Goal: Obtain resource: Obtain resource

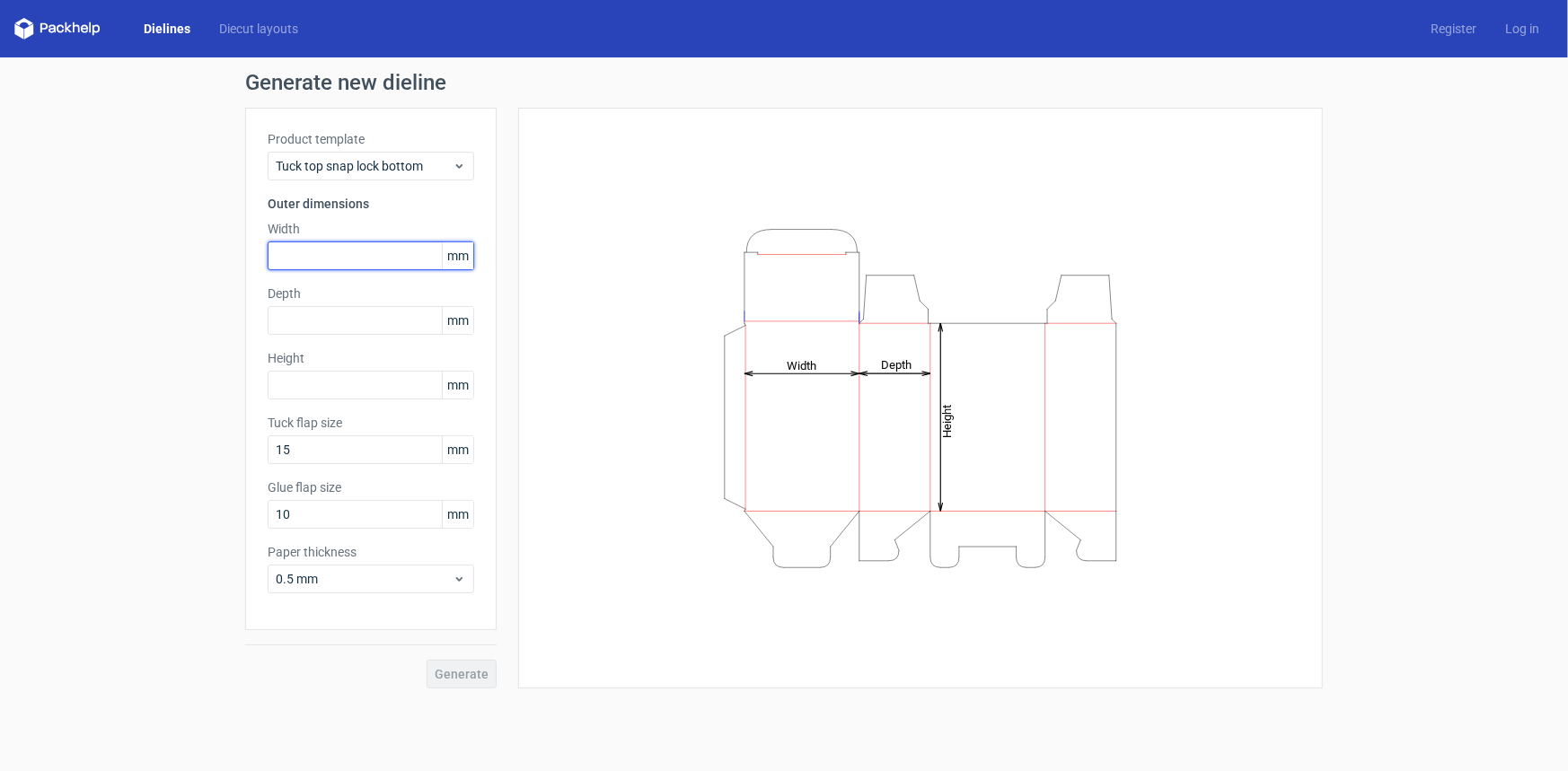
click at [348, 263] on input "text" at bounding box center [370, 255] width 206 height 29
type input "20"
click at [340, 288] on div "Product template Tuck top snap lock bottom Outer dimensions Width 20 mm Depth m…" at bounding box center [370, 368] width 252 height 522
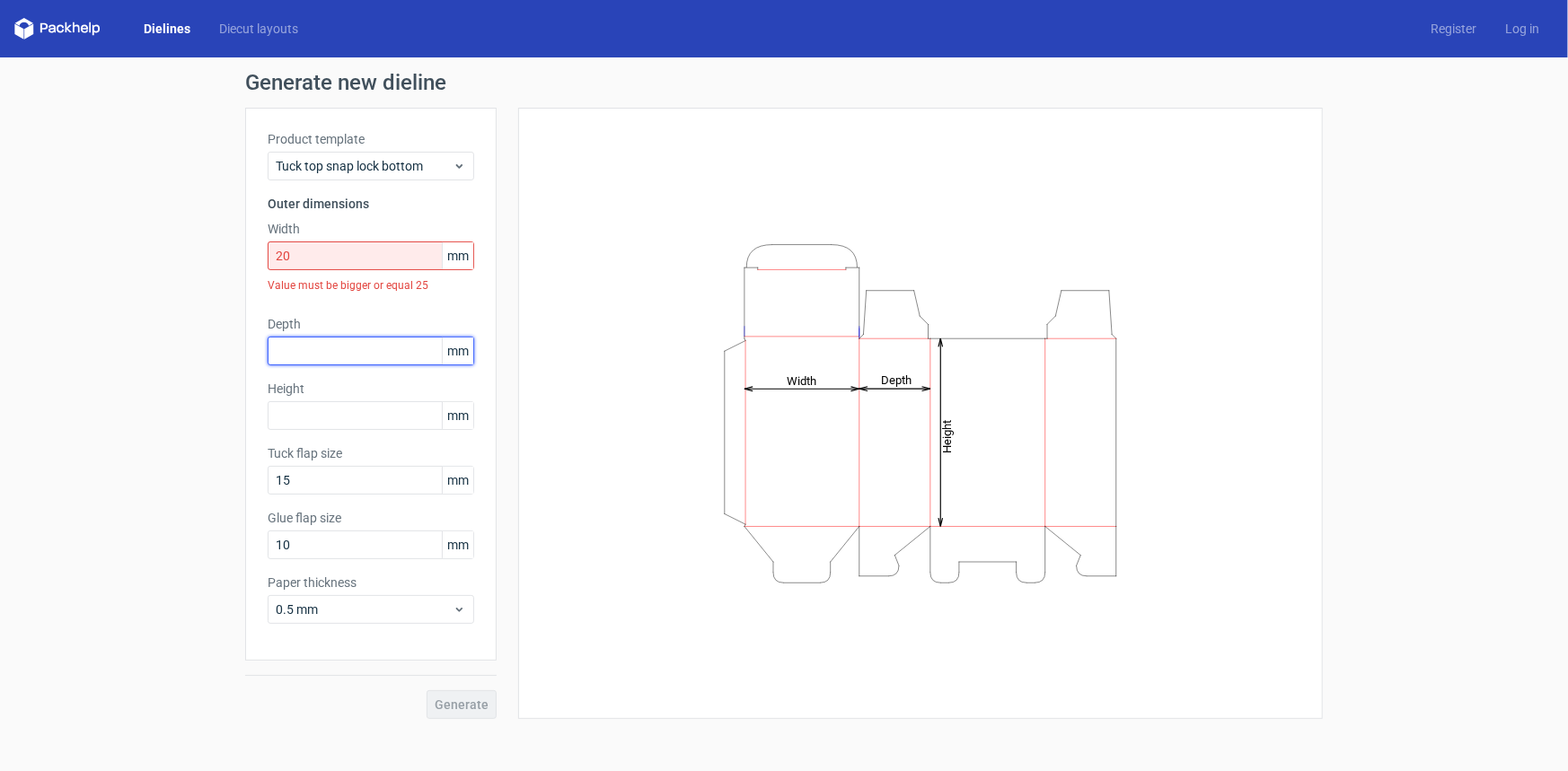
click at [321, 347] on input "text" at bounding box center [370, 350] width 206 height 29
type input "20"
click at [369, 441] on div "Product template Tuck top snap lock bottom Outer dimensions Width 20 mm Value m…" at bounding box center [370, 384] width 252 height 553
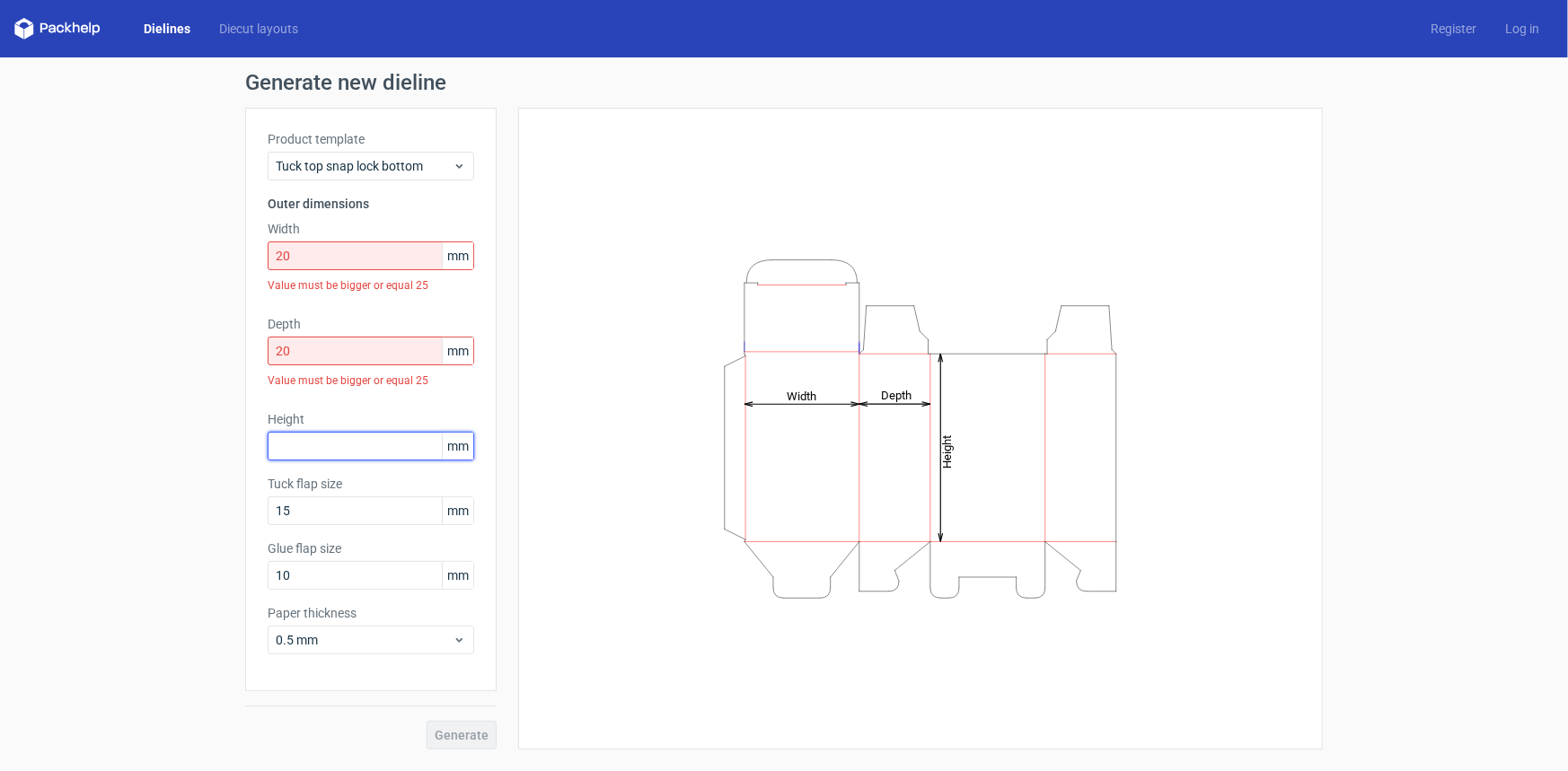
click at [371, 450] on input "text" at bounding box center [370, 446] width 206 height 29
type input "90"
click at [430, 540] on label "Glue flap size" at bounding box center [370, 548] width 206 height 18
click at [364, 520] on input "15" at bounding box center [370, 510] width 206 height 29
click at [53, 499] on div "Generate new dieline Product template Tuck top snap lock bottom Outer dimension…" at bounding box center [784, 410] width 1568 height 707
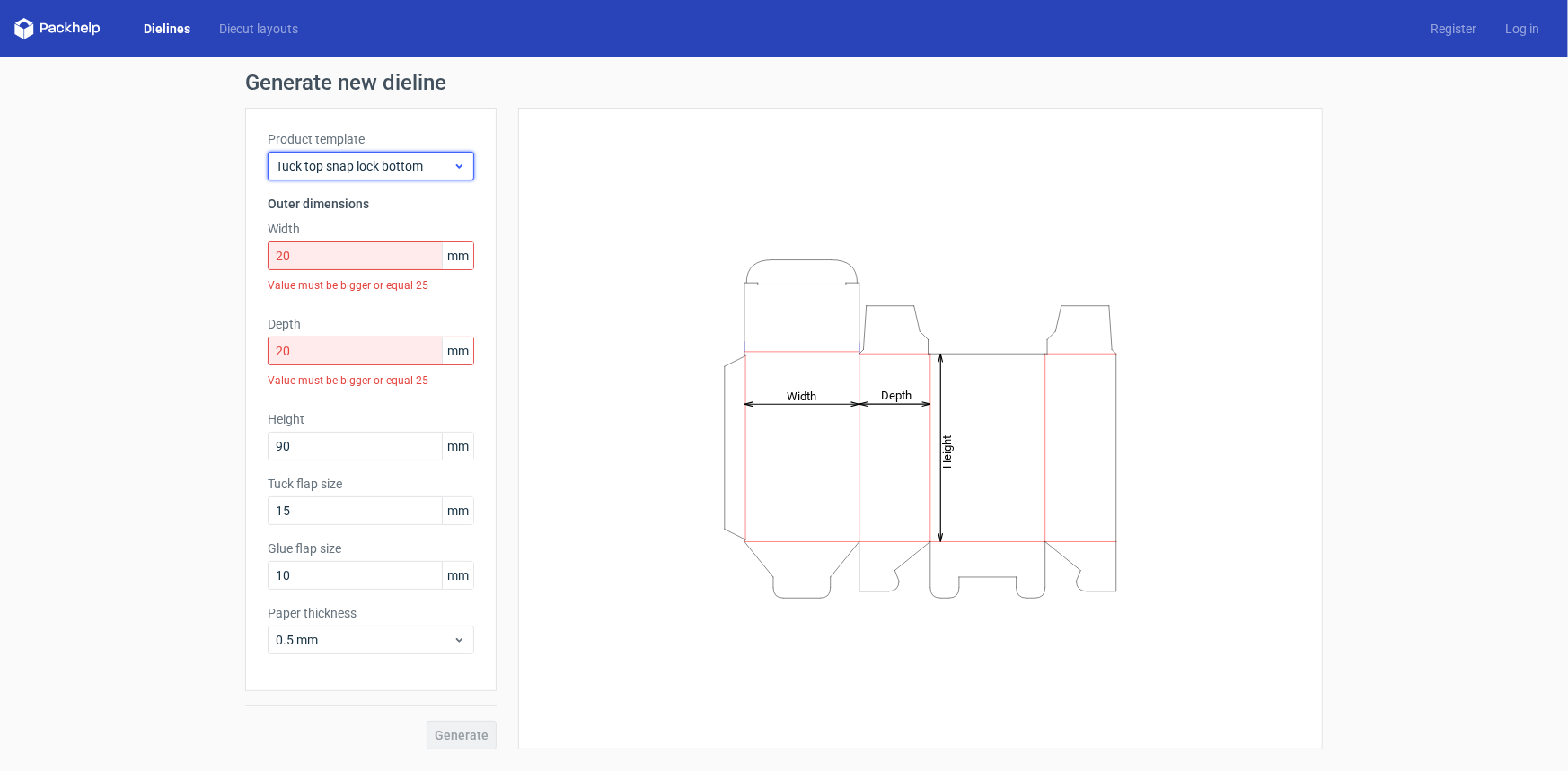
click at [374, 169] on span "Tuck top snap lock bottom" at bounding box center [364, 166] width 177 height 18
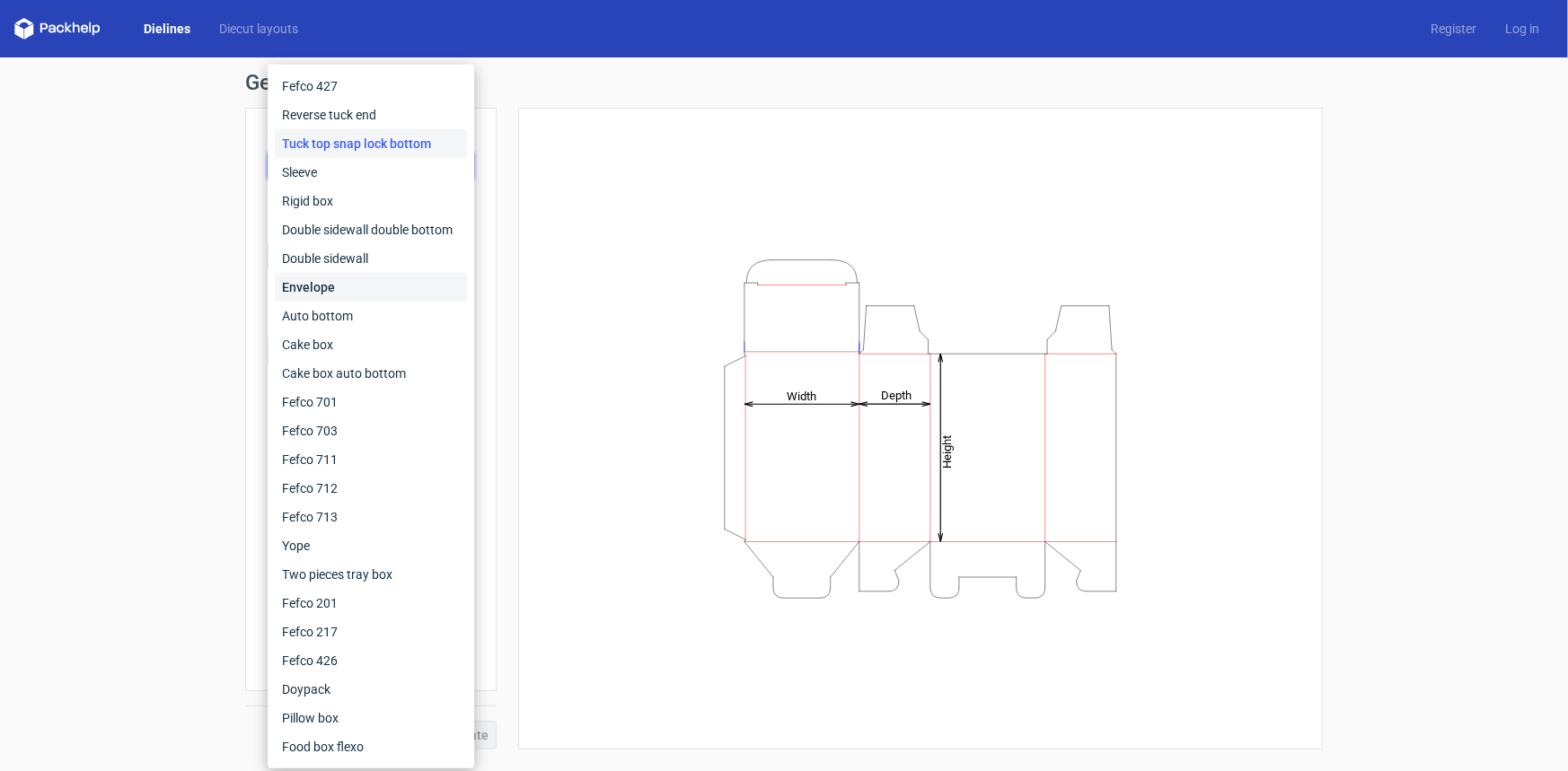
click at [320, 286] on div "Envelope" at bounding box center [370, 286] width 193 height 29
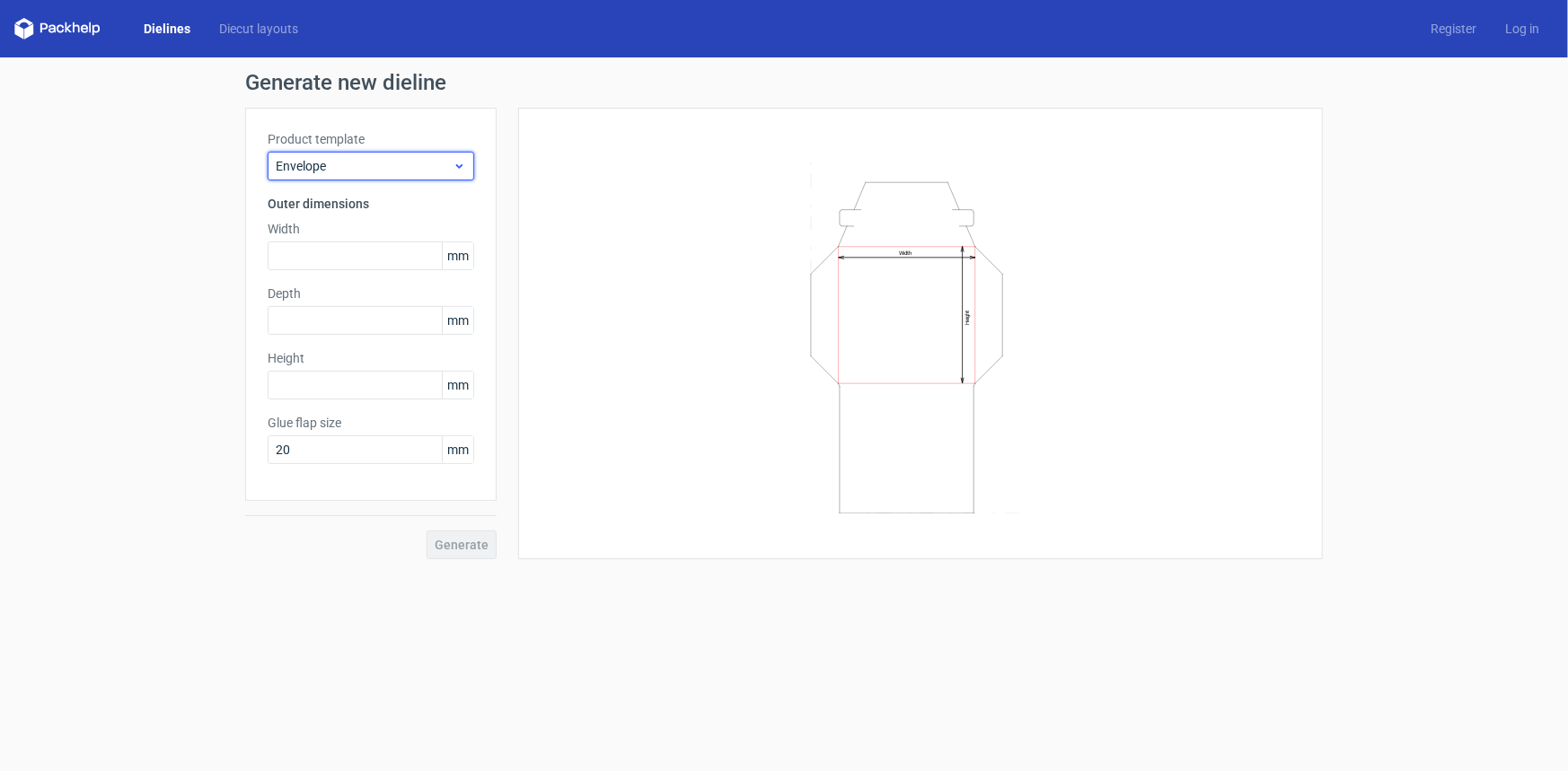
click at [335, 170] on span "Envelope" at bounding box center [364, 166] width 177 height 18
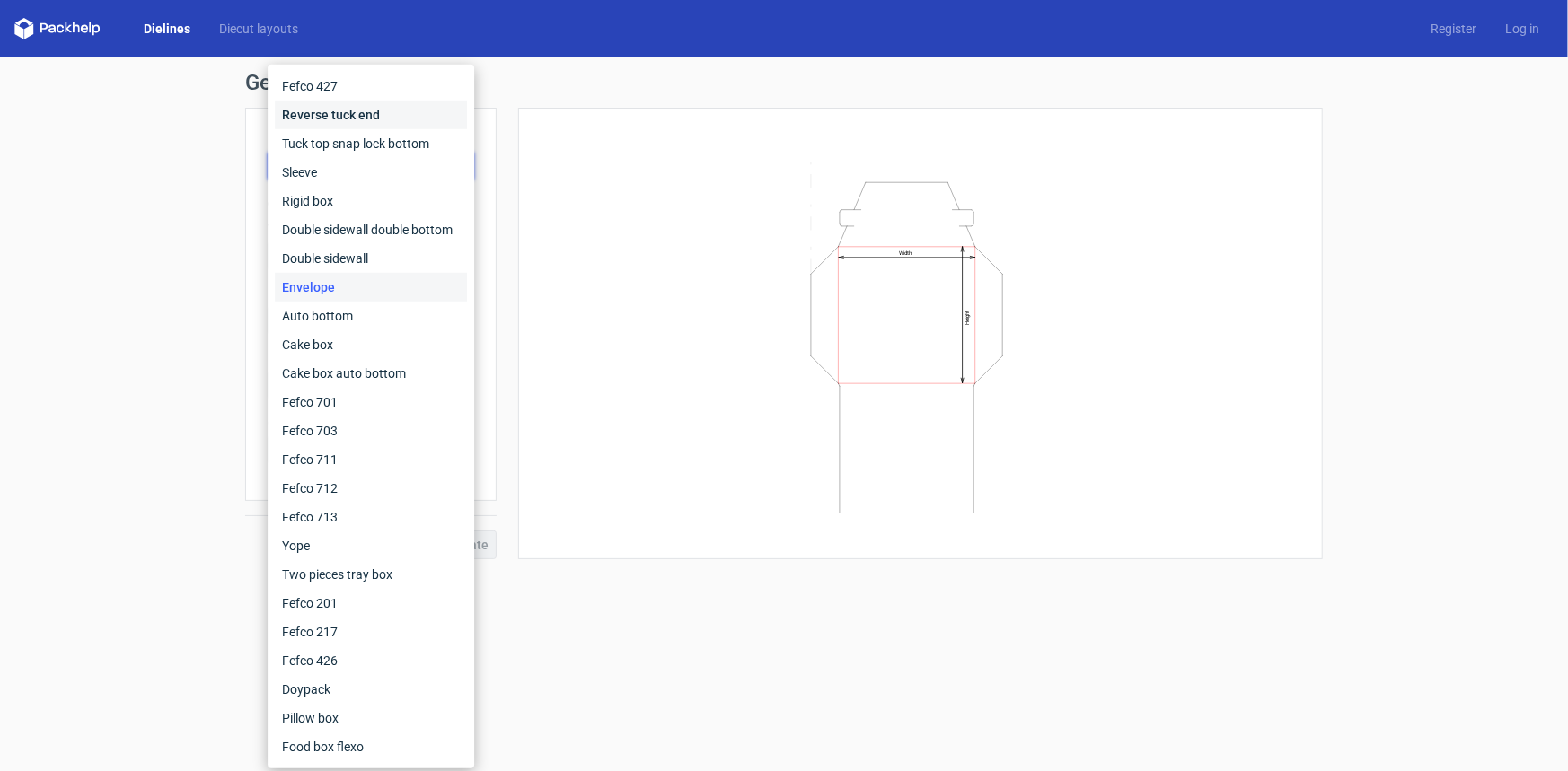
click at [365, 121] on div "Reverse tuck end" at bounding box center [370, 114] width 193 height 29
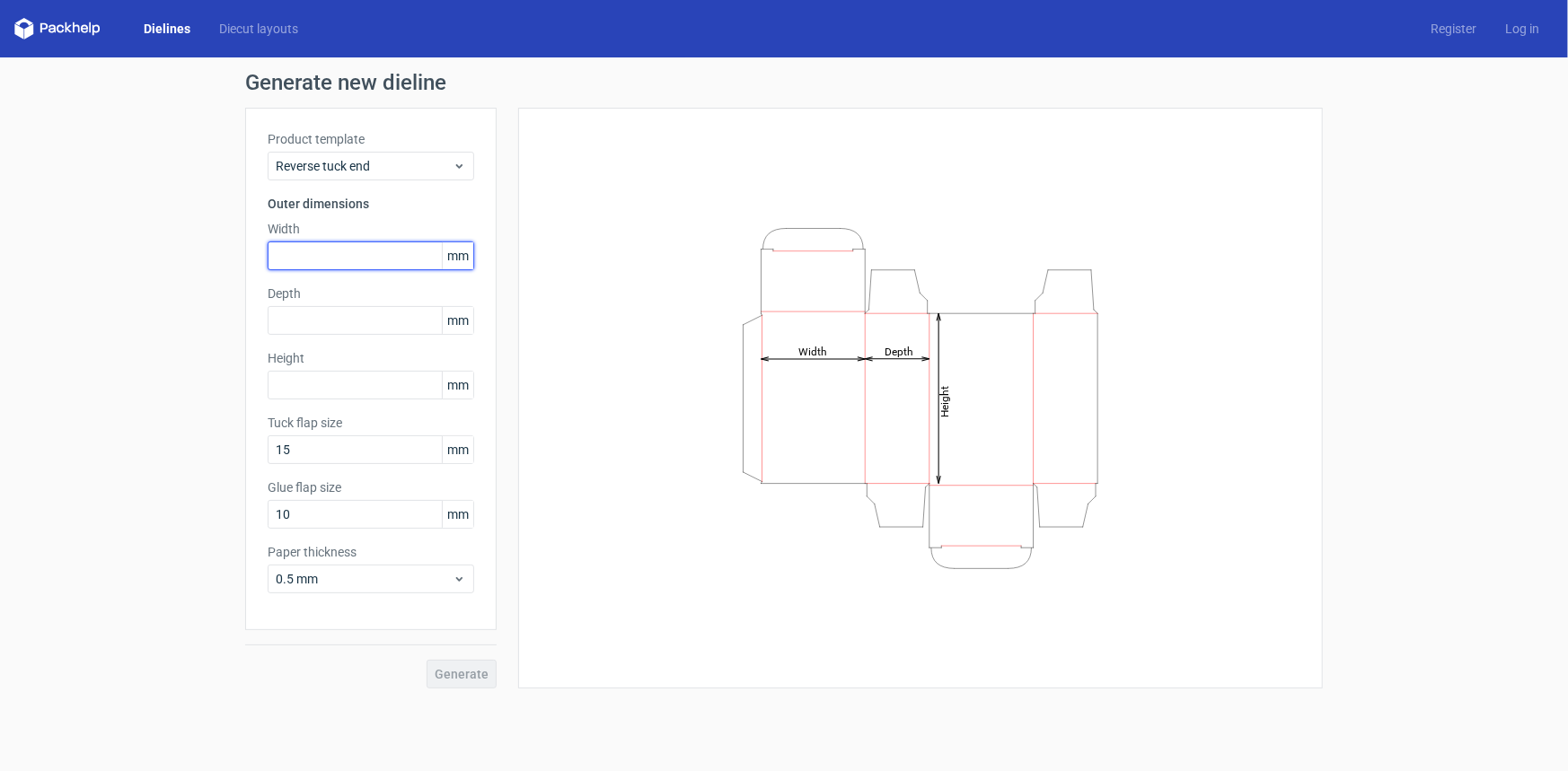
click at [388, 267] on input "text" at bounding box center [370, 255] width 206 height 29
type input "20"
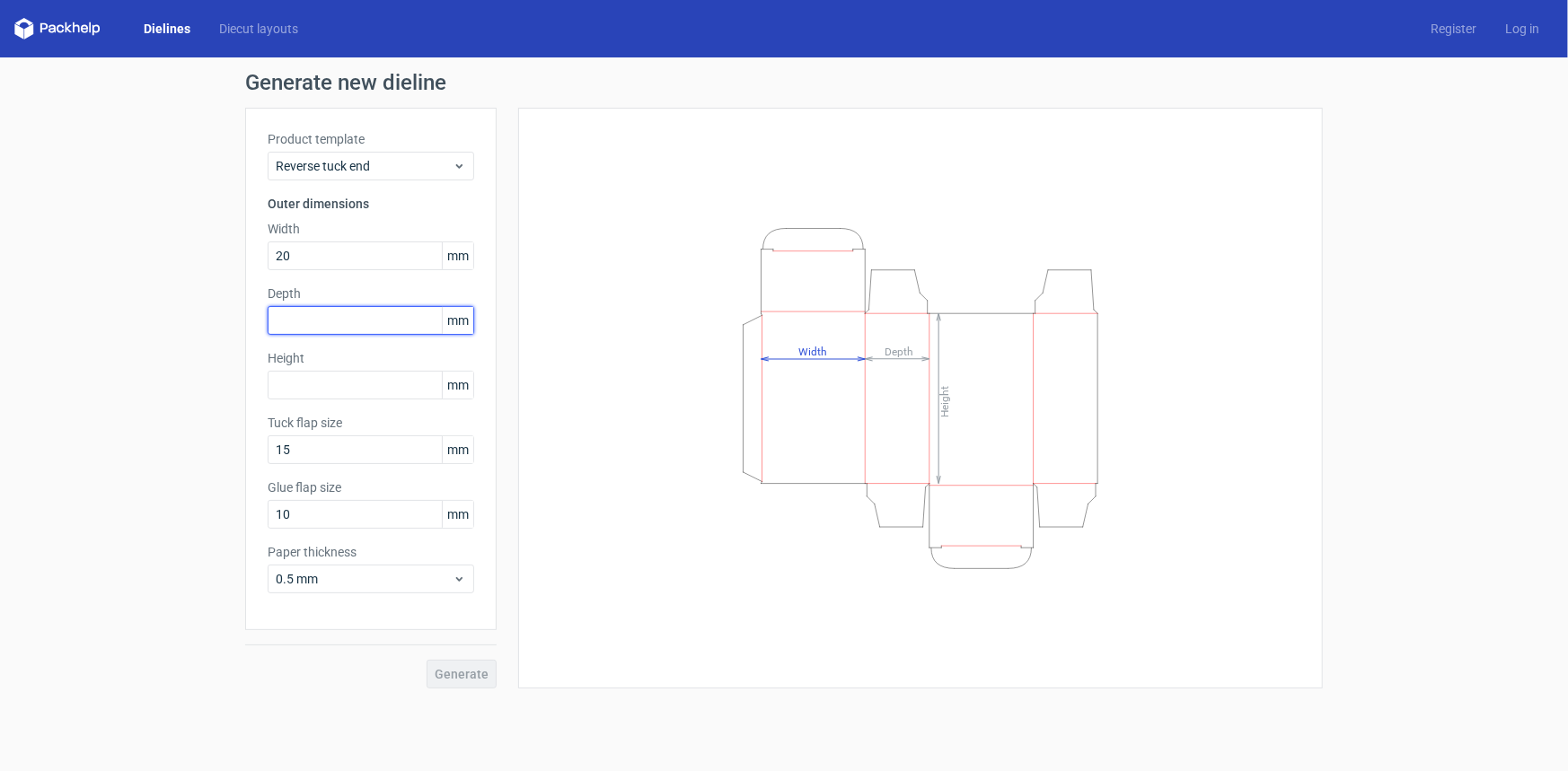
click at [381, 321] on div "Depth mm" at bounding box center [370, 310] width 206 height 51
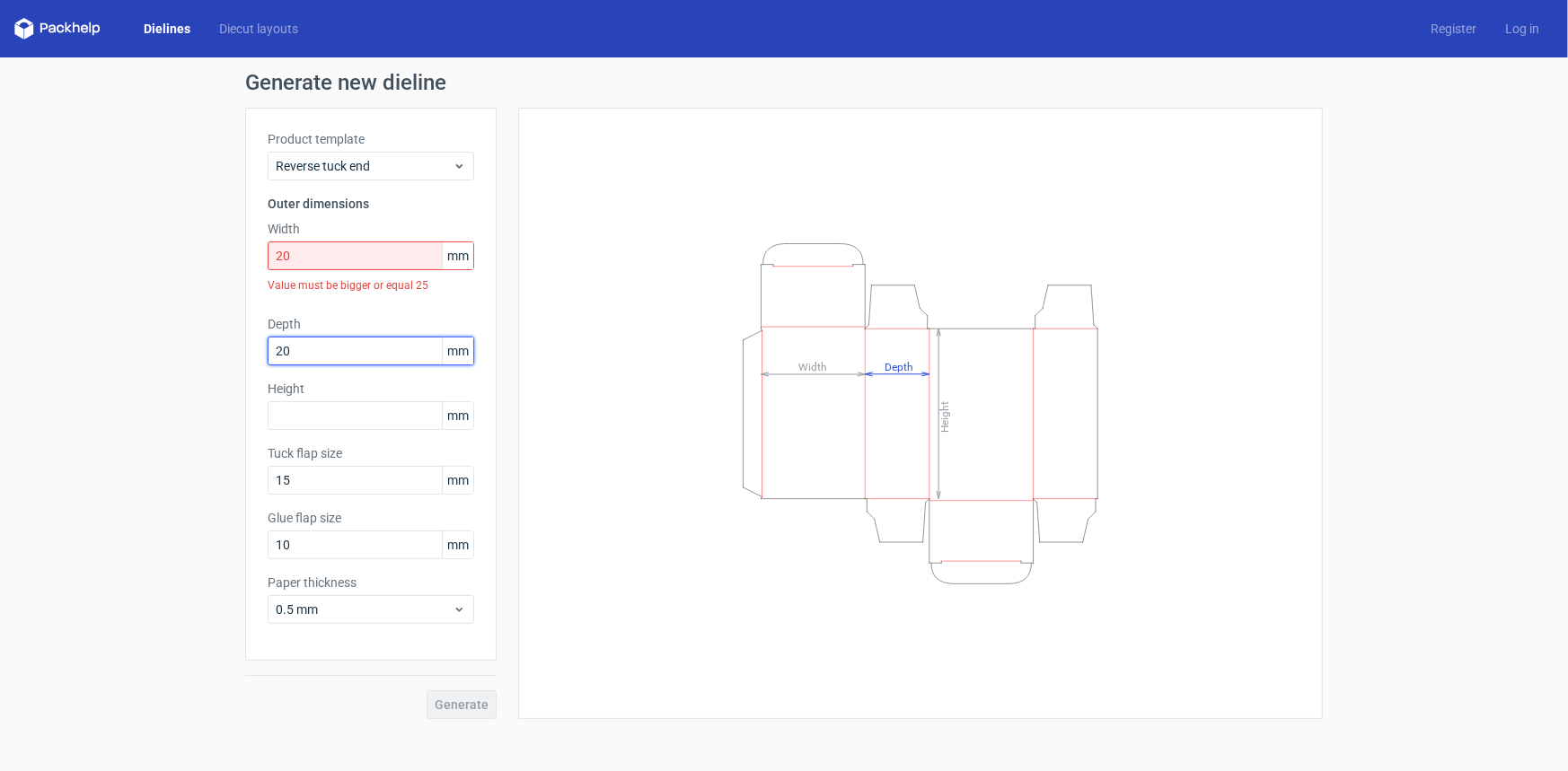
type input "20"
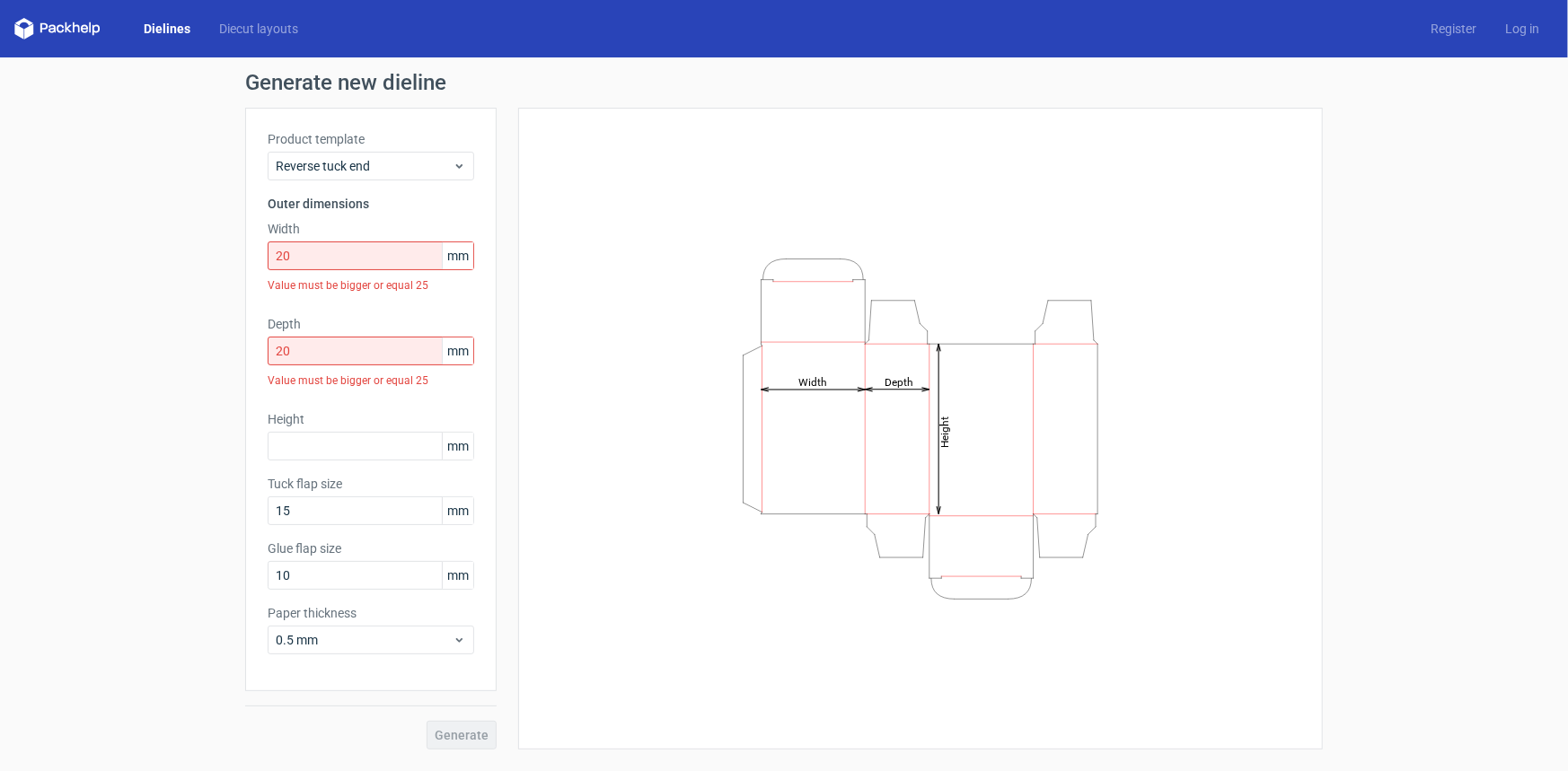
click at [122, 389] on div "Generate new dieline Product template Reverse tuck end Outer dimensions Width 2…" at bounding box center [784, 410] width 1568 height 707
click at [333, 443] on input "text" at bounding box center [370, 446] width 206 height 29
click at [348, 646] on span "0.5 mm" at bounding box center [364, 639] width 177 height 18
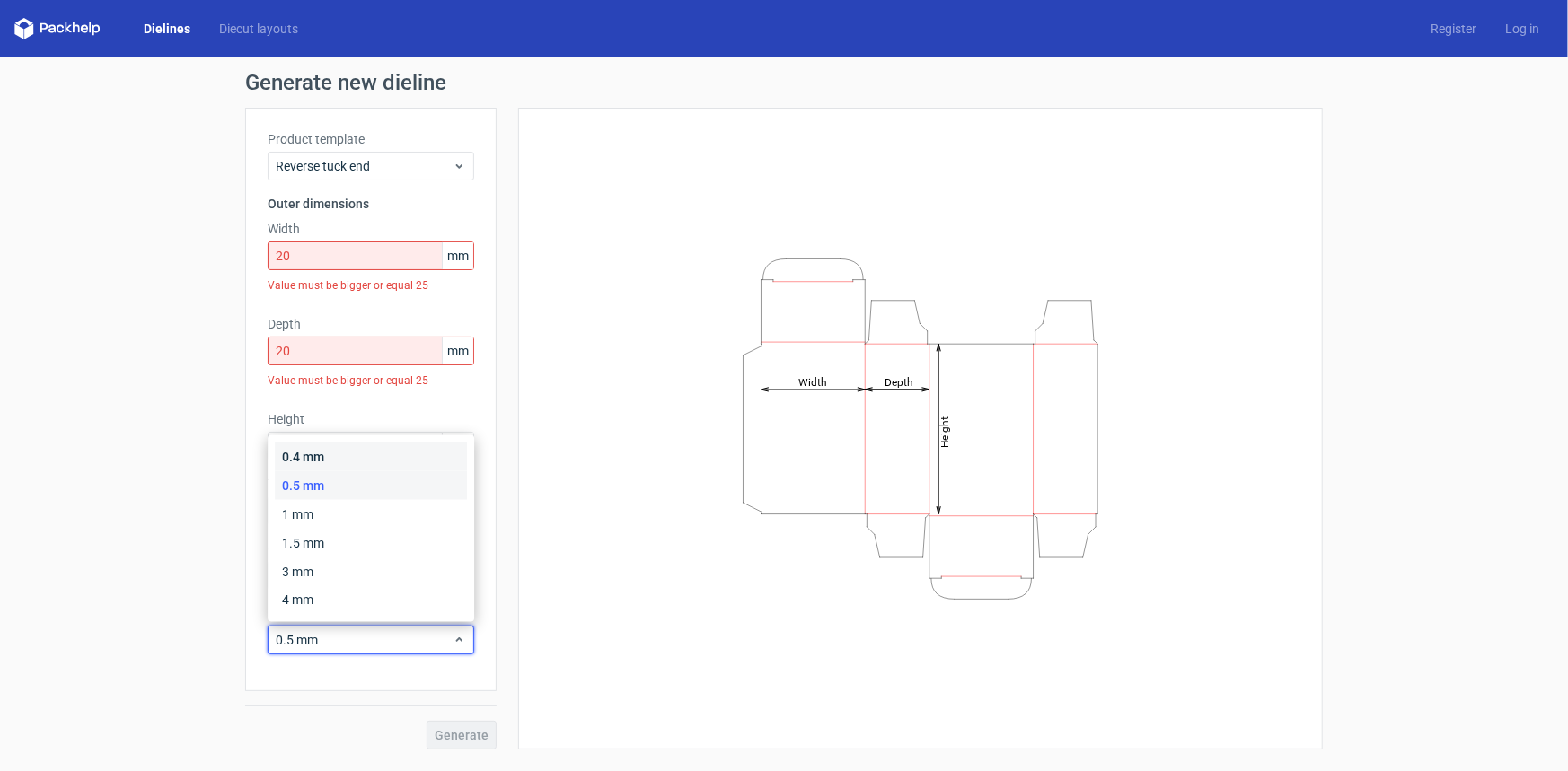
click at [323, 447] on div "0.4 mm" at bounding box center [370, 456] width 193 height 29
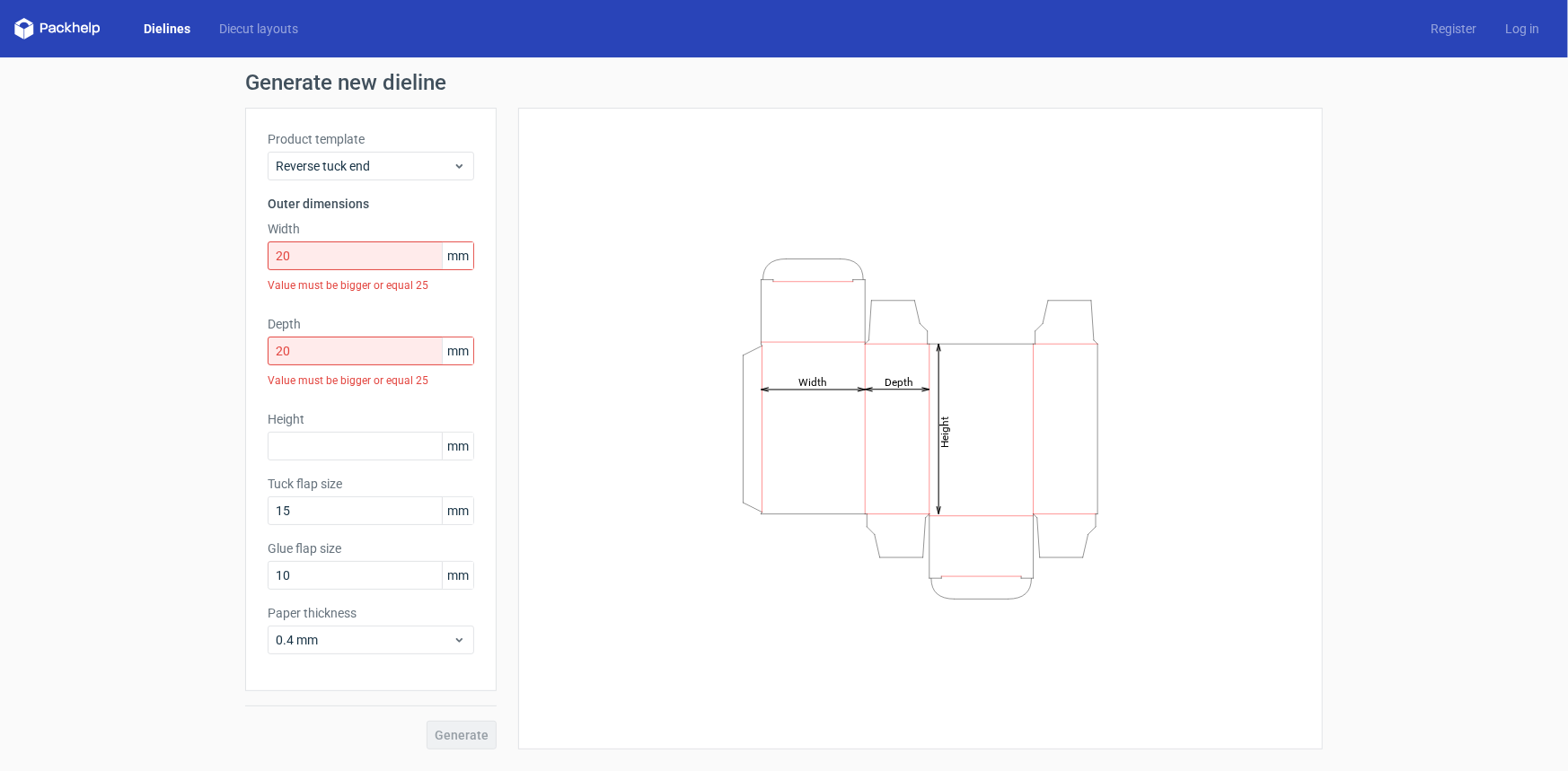
click at [177, 518] on div "Generate new dieline Product template Reverse tuck end Outer dimensions Width 2…" at bounding box center [784, 410] width 1568 height 707
click at [322, 454] on input "text" at bounding box center [370, 446] width 206 height 29
type input "90"
click at [310, 513] on input "15" at bounding box center [370, 510] width 206 height 29
drag, startPoint x: 318, startPoint y: 509, endPoint x: 271, endPoint y: 510, distance: 47.0
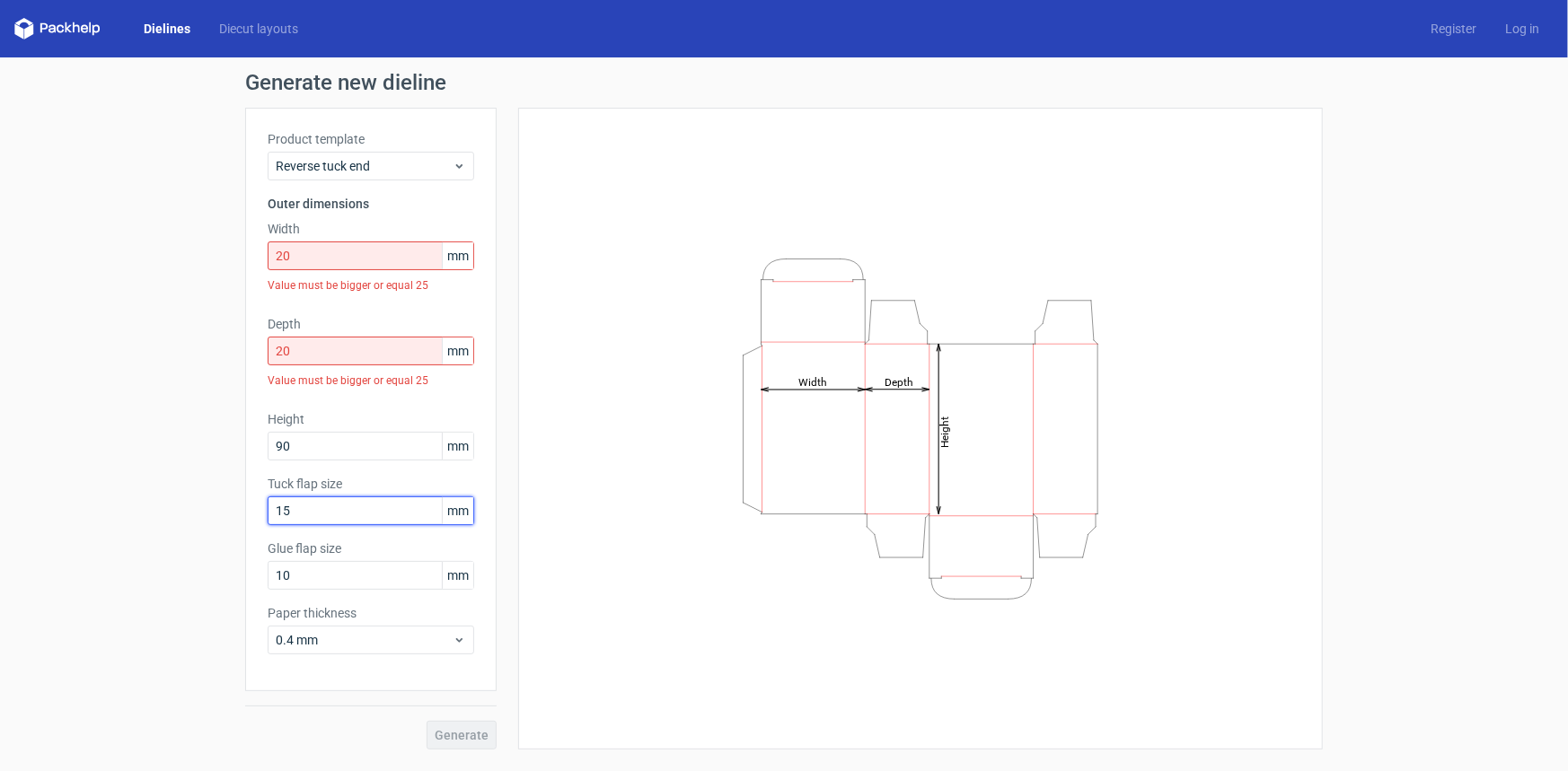
click at [271, 510] on input "15" at bounding box center [370, 510] width 206 height 29
click at [298, 561] on input "10" at bounding box center [370, 575] width 206 height 29
click at [448, 731] on div "Generate" at bounding box center [370, 719] width 252 height 58
drag, startPoint x: 274, startPoint y: 248, endPoint x: 252, endPoint y: 252, distance: 22.4
click at [252, 252] on div "Product template Reverse tuck end Outer dimensions Width 20 mm Value must be bi…" at bounding box center [370, 399] width 252 height 583
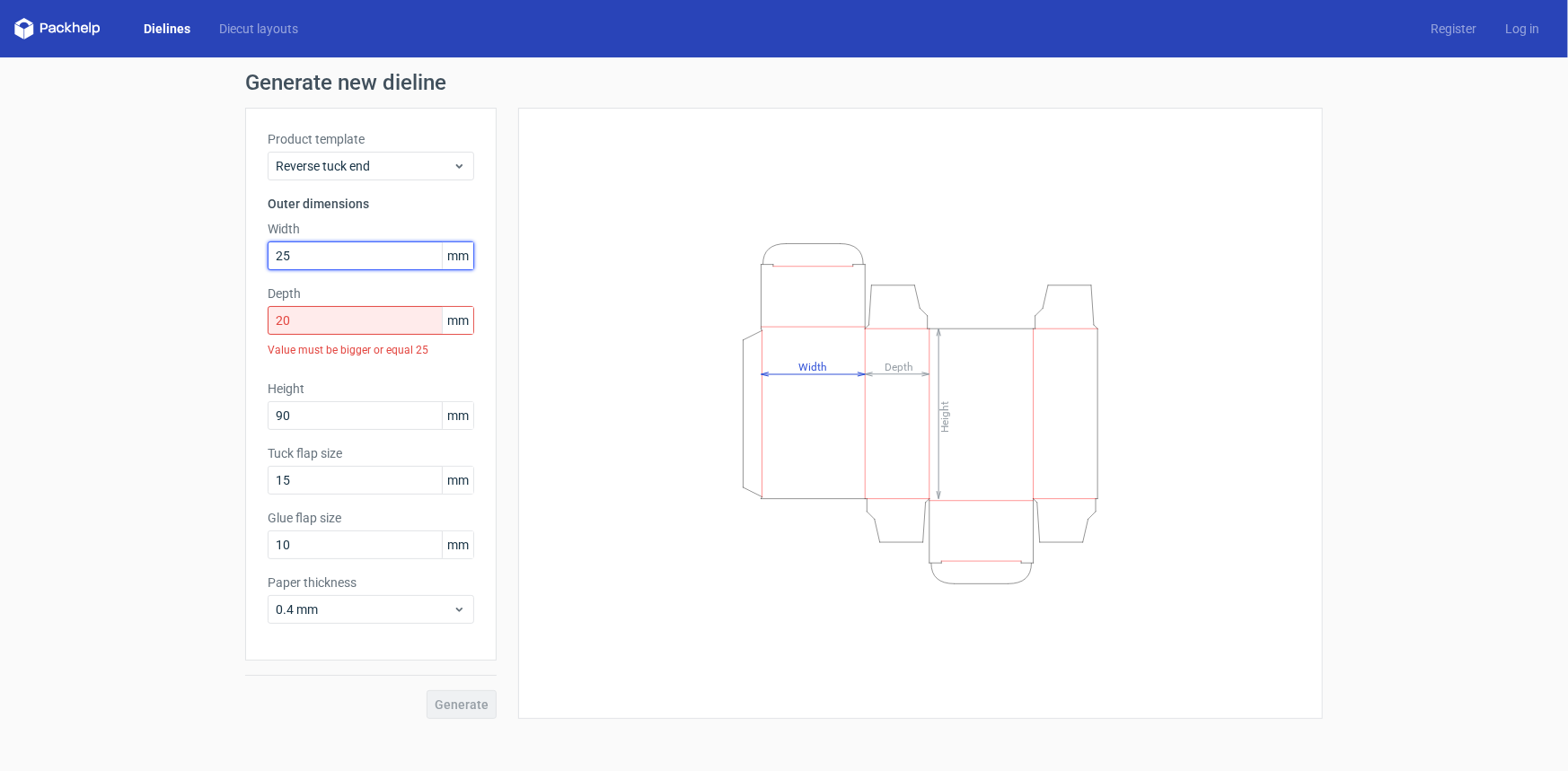
type input "25"
click at [297, 325] on input "20" at bounding box center [370, 320] width 206 height 29
drag, startPoint x: 312, startPoint y: 324, endPoint x: 251, endPoint y: 322, distance: 61.0
click at [252, 323] on div "Product template Reverse tuck end Outer dimensions Width 25 mm Depth 20 mm Valu…" at bounding box center [370, 384] width 252 height 553
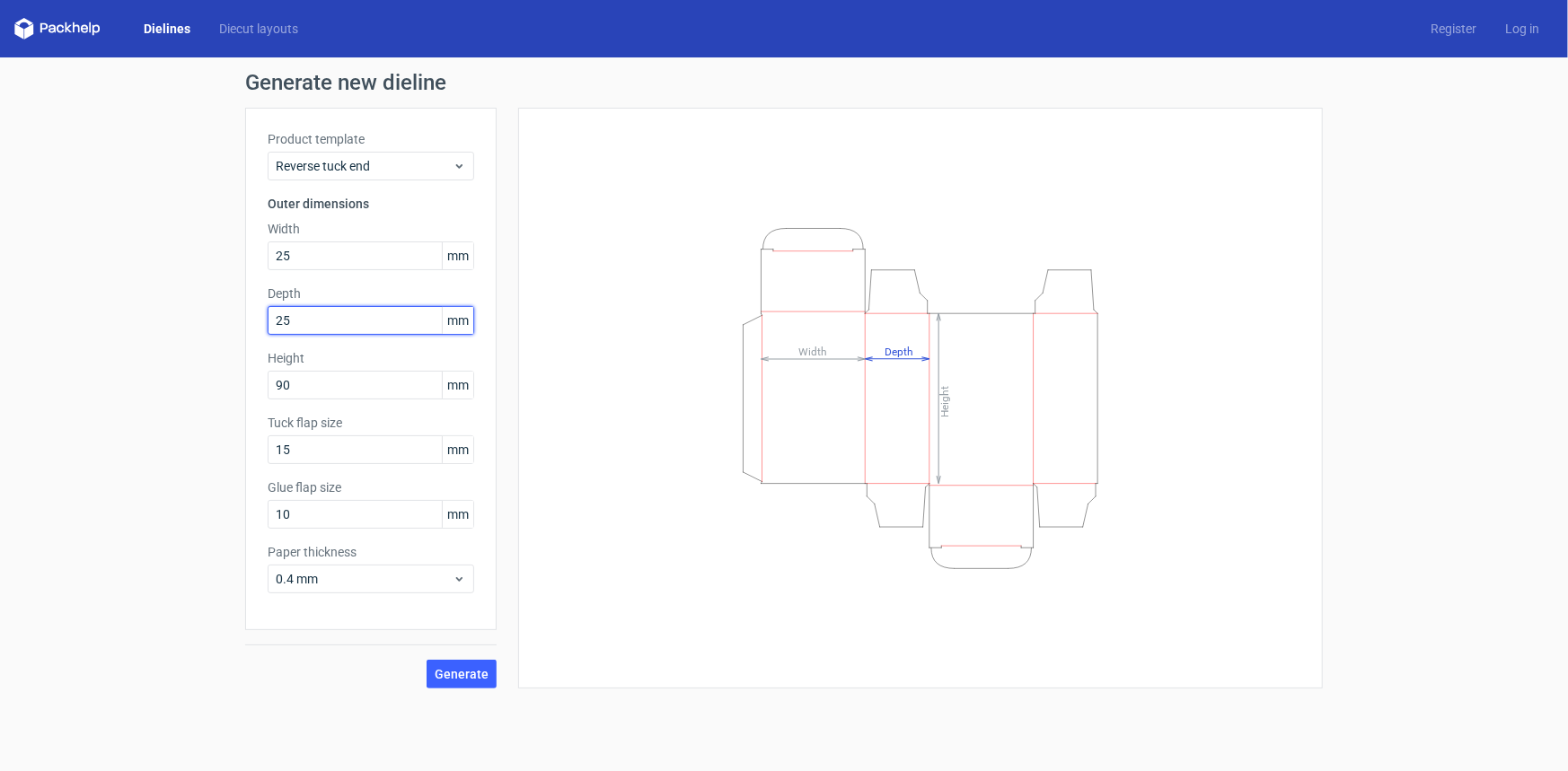
type input "25"
click at [18, 411] on div "Generate new dieline Product template Reverse tuck end Outer dimensions Width 2…" at bounding box center [784, 380] width 1568 height 646
click at [472, 668] on span "Generate" at bounding box center [462, 674] width 53 height 13
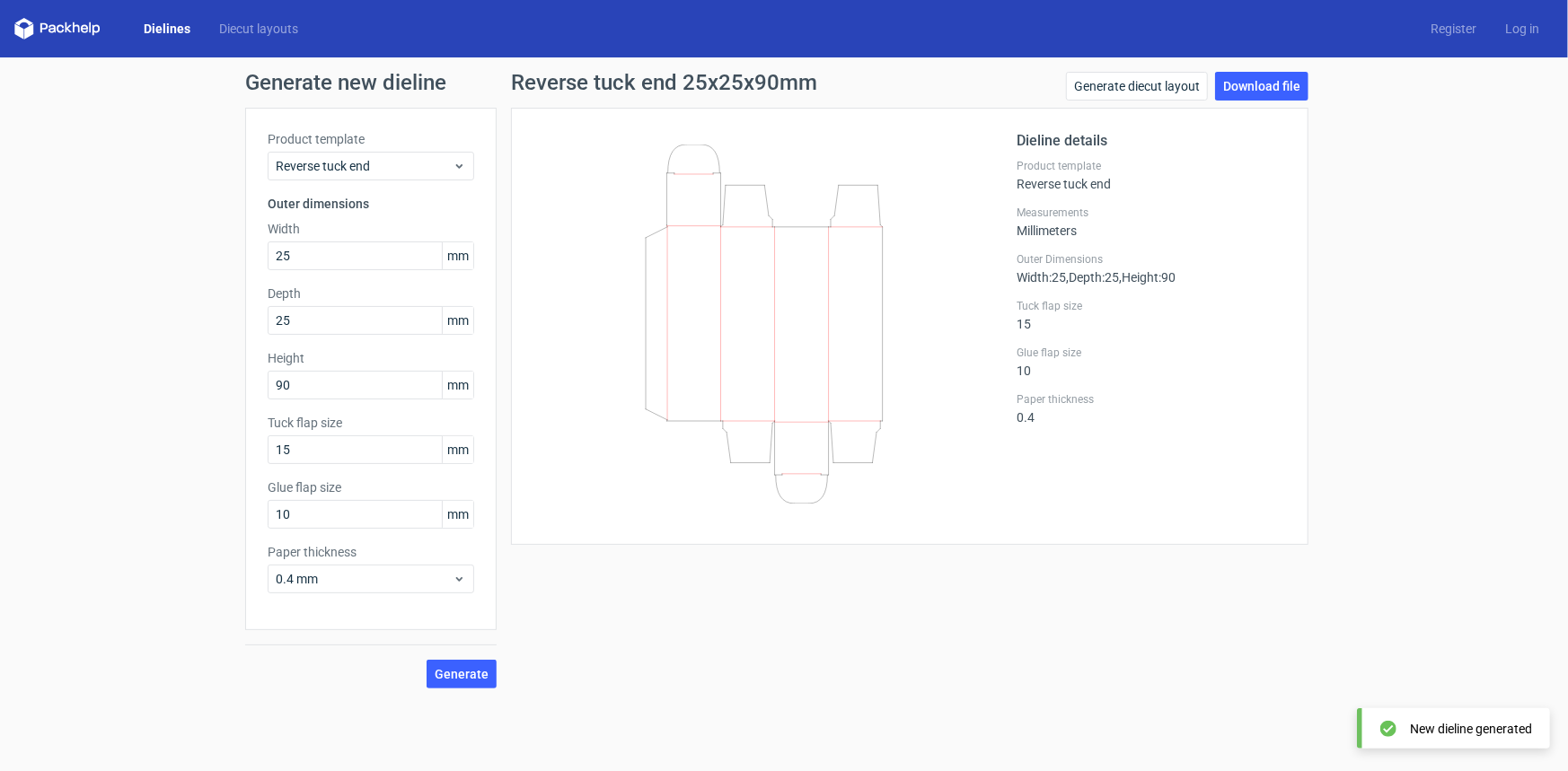
click at [1330, 327] on div "Generate new dieline Product template Reverse tuck end Outer dimensions Width 2…" at bounding box center [784, 380] width 1568 height 646
click at [713, 345] on icon at bounding box center [765, 324] width 433 height 359
drag, startPoint x: 821, startPoint y: 324, endPoint x: 793, endPoint y: 333, distance: 29.4
click at [793, 333] on icon at bounding box center [765, 324] width 433 height 359
click at [1284, 91] on link "Download file" at bounding box center [1261, 86] width 93 height 29
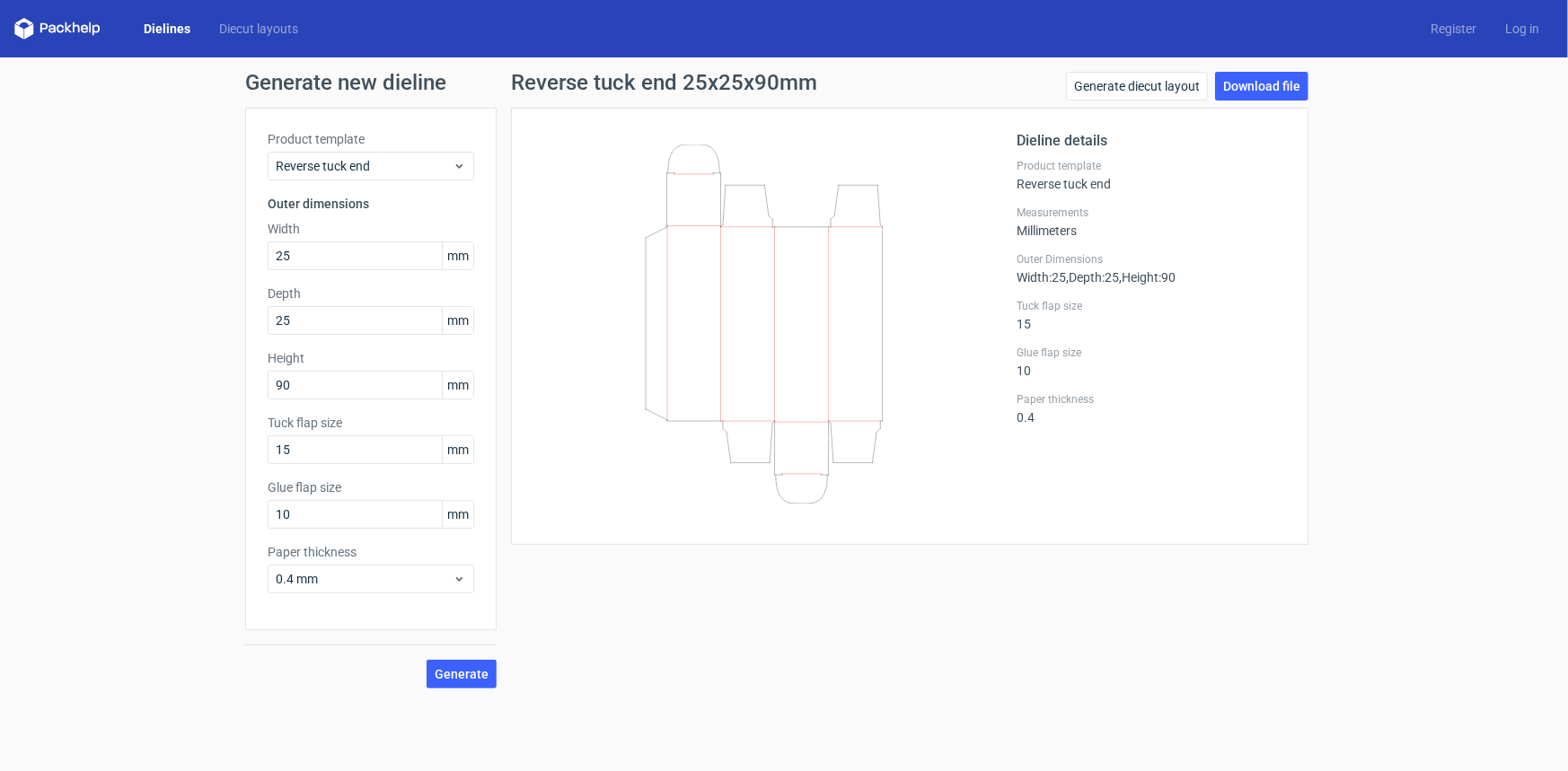
click at [1120, 286] on div "Dieline details Product template Reverse tuck end Measurements Millimeters Oute…" at bounding box center [1151, 326] width 269 height 392
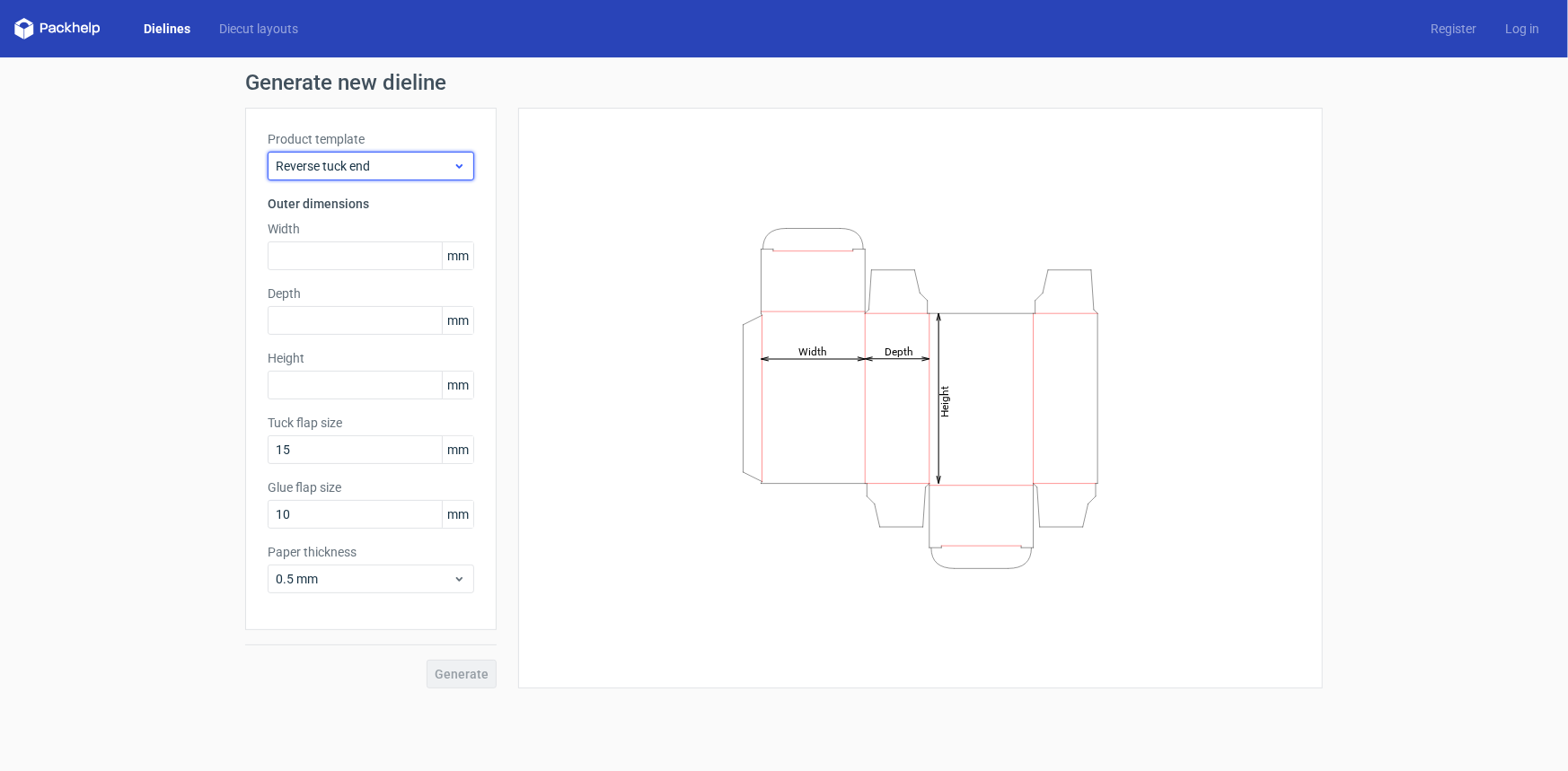
click at [345, 164] on span "Reverse tuck end" at bounding box center [364, 166] width 177 height 18
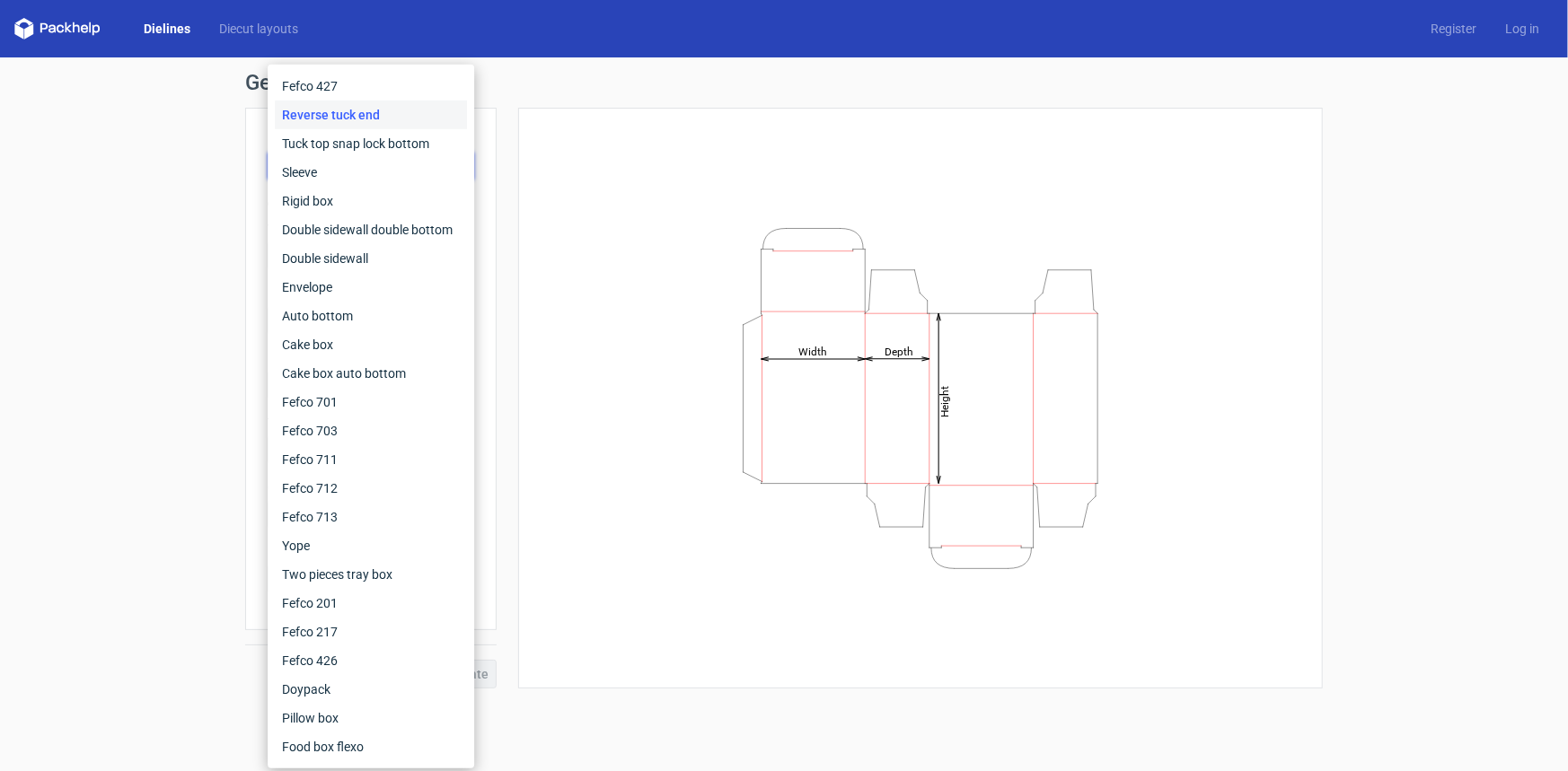
click at [178, 179] on div "Generate new dieline Product template Reverse tuck end Outer dimensions Width m…" at bounding box center [784, 380] width 1568 height 646
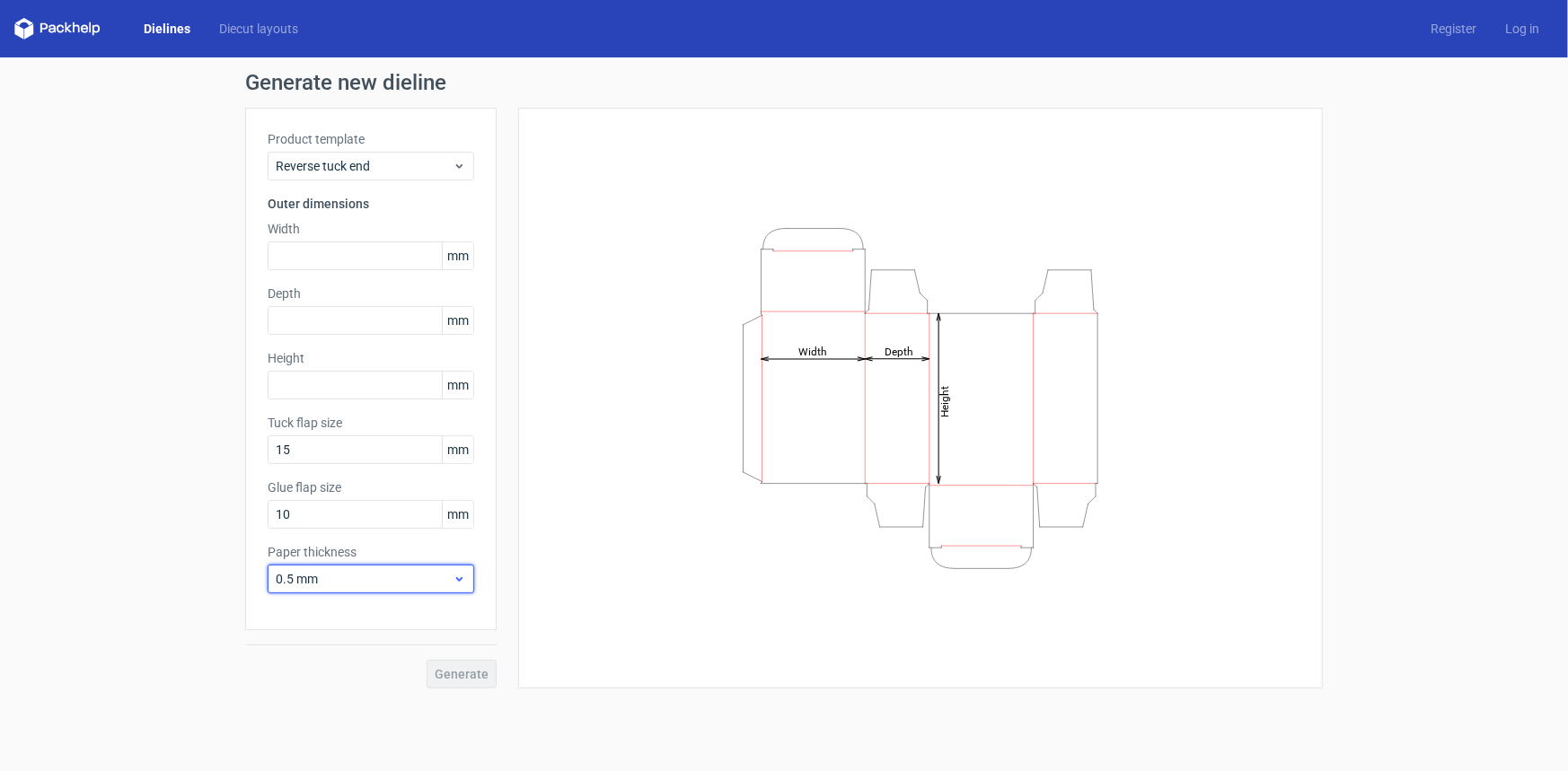
click at [371, 572] on span "0.5 mm" at bounding box center [364, 578] width 177 height 18
click at [325, 391] on div "0.4 mm" at bounding box center [370, 394] width 193 height 29
click at [298, 589] on div "0.4 mm" at bounding box center [370, 578] width 206 height 29
click at [295, 580] on span "0.4 mm" at bounding box center [364, 578] width 177 height 18
click at [181, 578] on div "Generate new dieline Product template Reverse tuck end Outer dimensions Width m…" at bounding box center [784, 380] width 1568 height 646
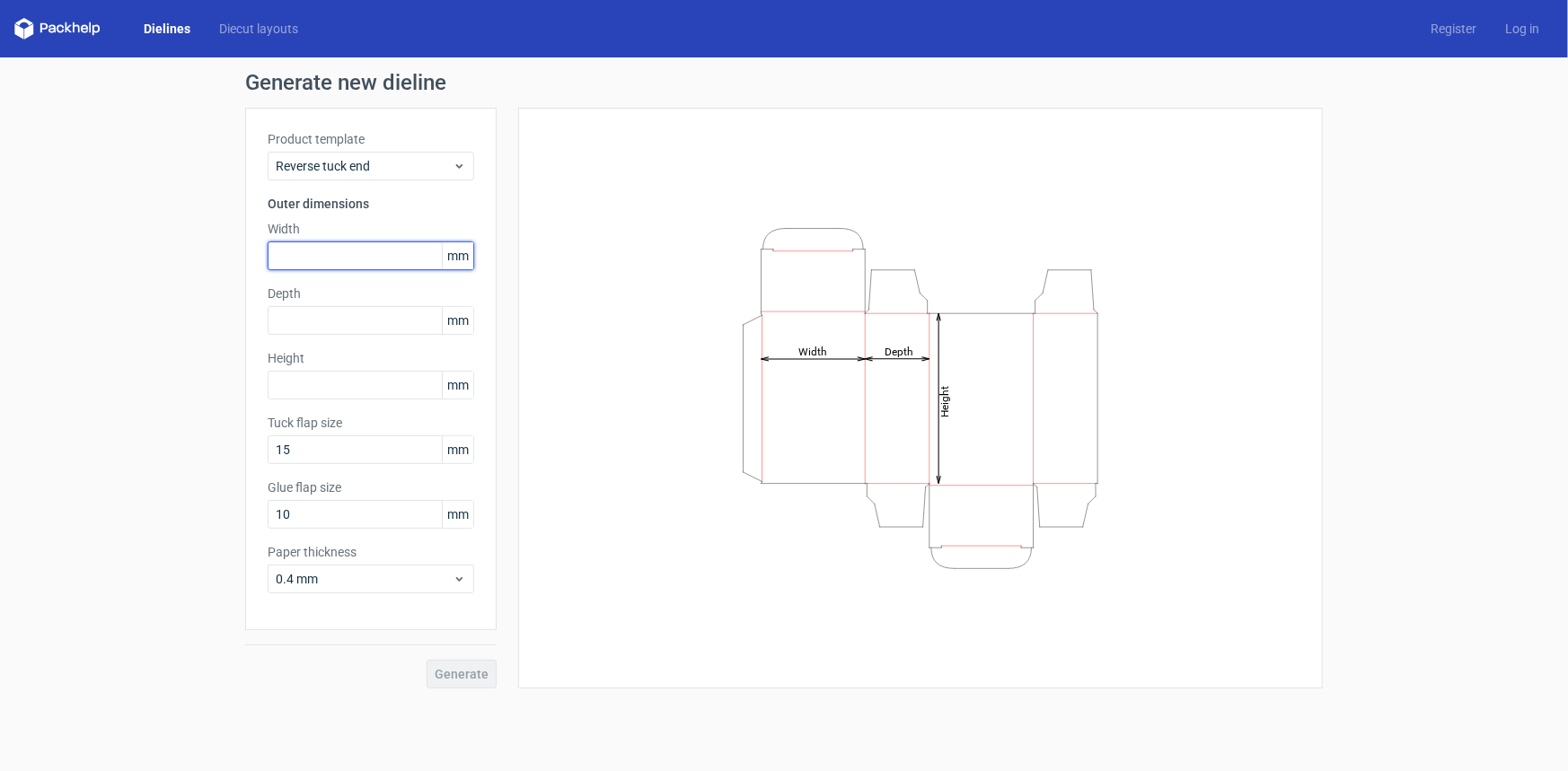
click at [300, 266] on input "text" at bounding box center [370, 255] width 206 height 29
type input "20"
click at [76, 405] on div "Generate new dieline Product template Reverse tuck end Outer dimensions Width 2…" at bounding box center [784, 380] width 1568 height 646
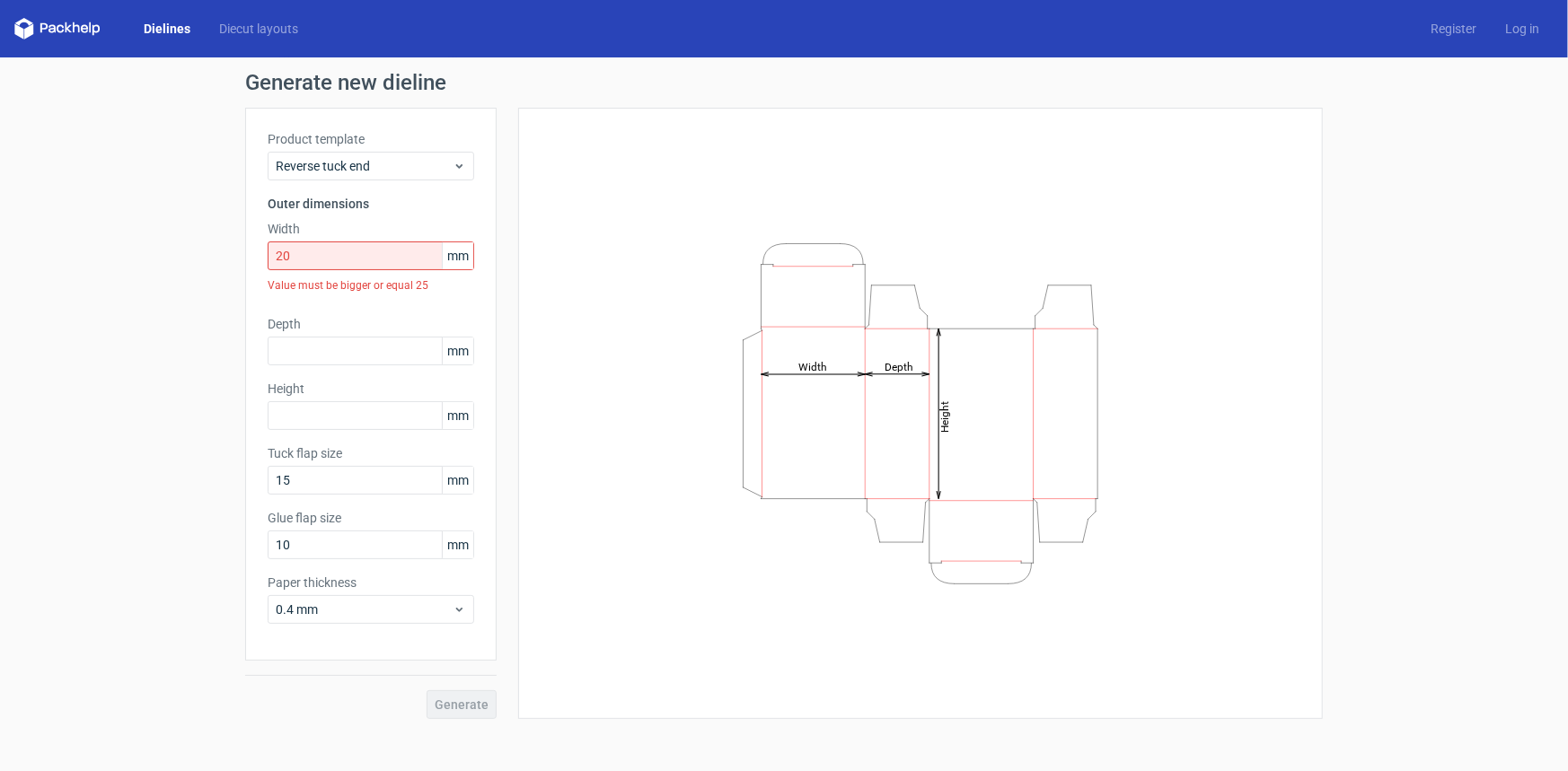
click at [192, 319] on div "Generate new dieline Product template Reverse tuck end Outer dimensions Width 2…" at bounding box center [784, 395] width 1568 height 676
